Goal: Information Seeking & Learning: Learn about a topic

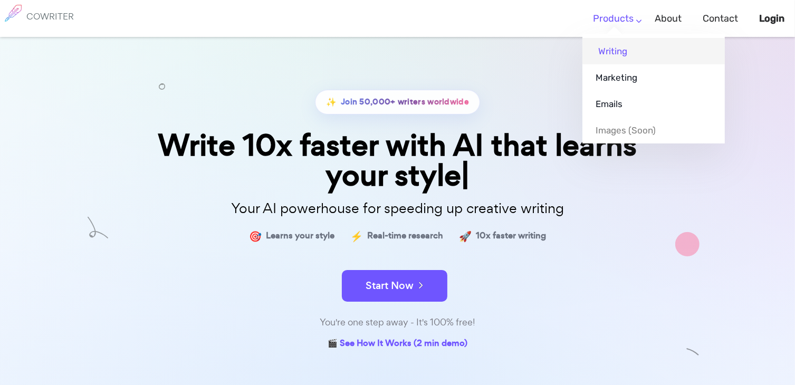
click at [614, 52] on link "Writing" at bounding box center [654, 51] width 142 height 26
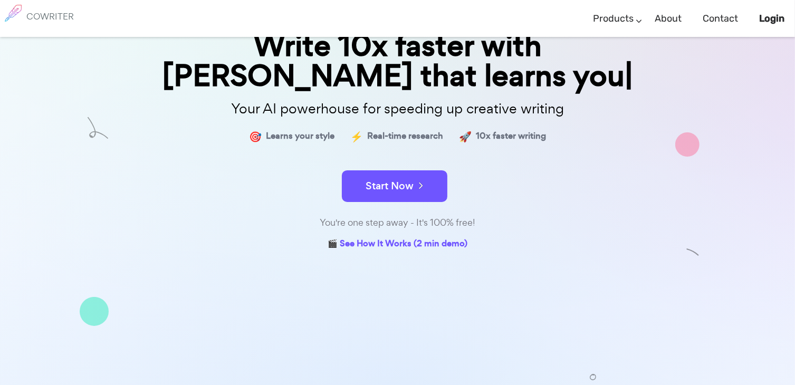
scroll to position [106, 0]
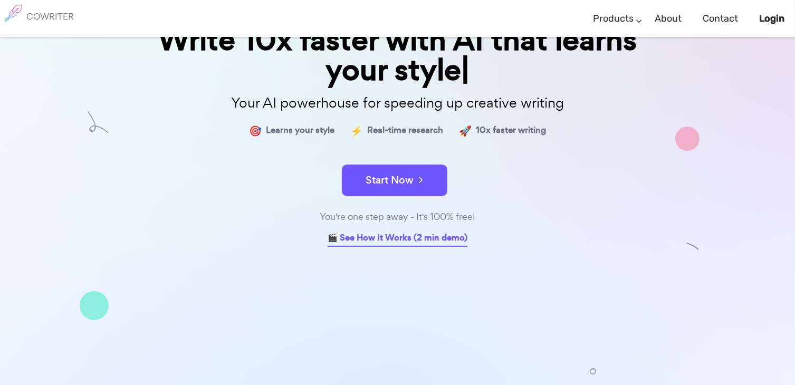
click at [357, 239] on link "🎬 See How It Works (2 min demo)" at bounding box center [398, 239] width 140 height 16
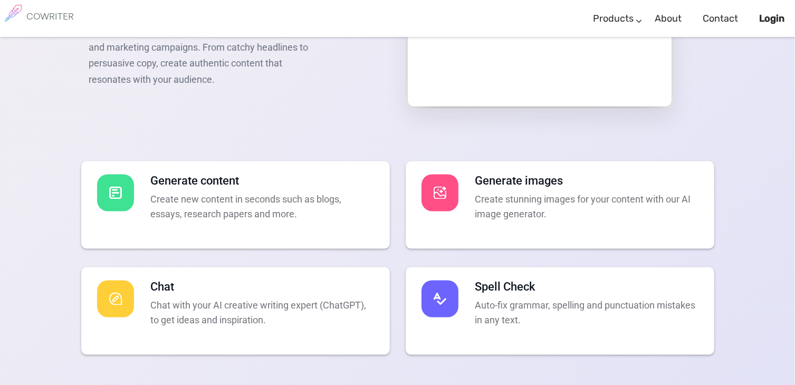
scroll to position [1847, 0]
